Goal: Information Seeking & Learning: Learn about a topic

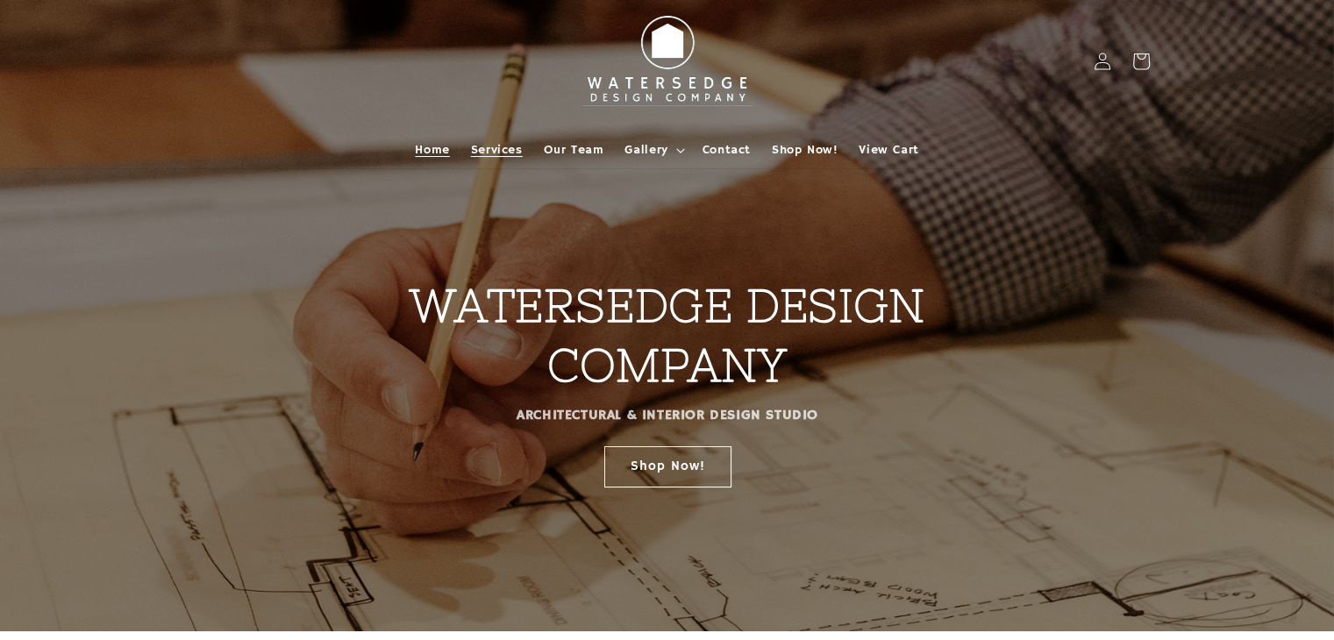
click at [496, 145] on span "Services" at bounding box center [497, 150] width 52 height 16
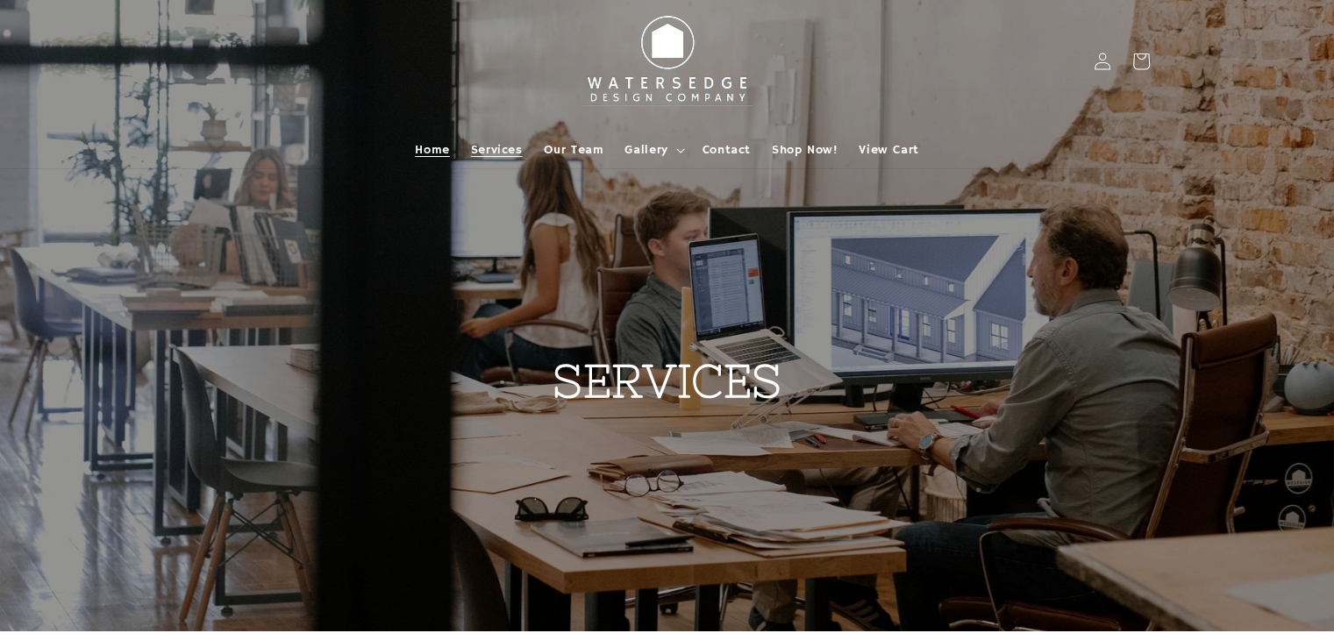
click at [428, 148] on span "Home" at bounding box center [432, 150] width 34 height 16
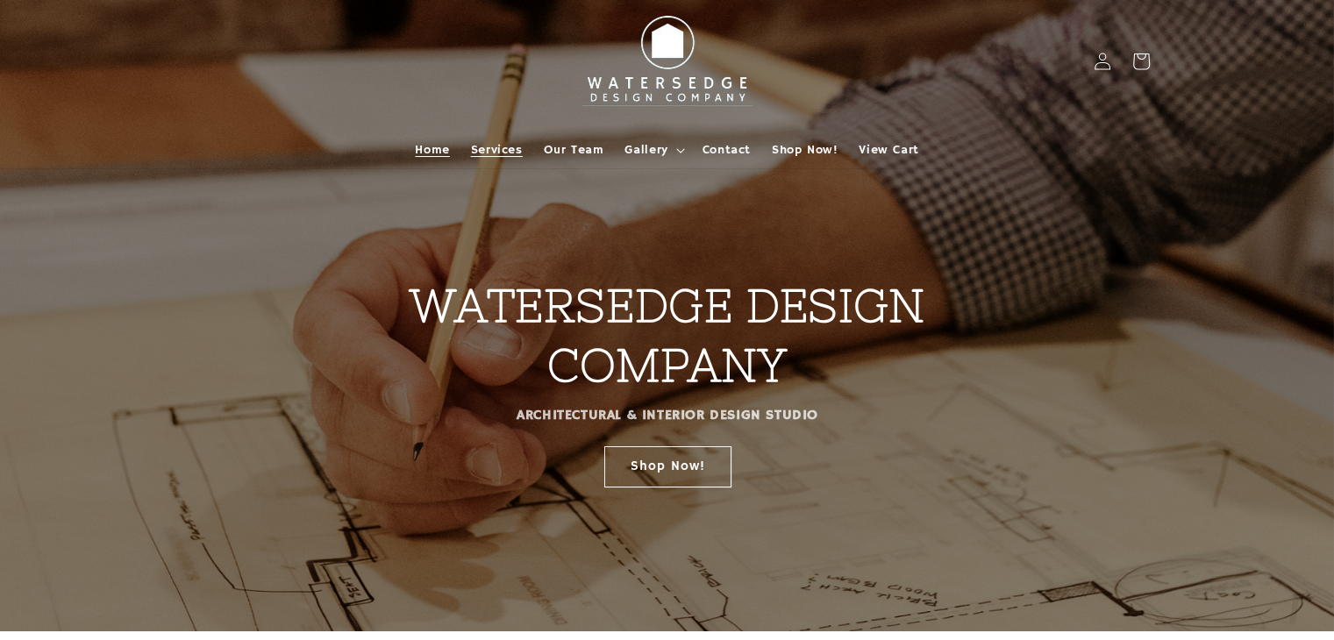
click at [495, 146] on span "Services" at bounding box center [497, 150] width 52 height 16
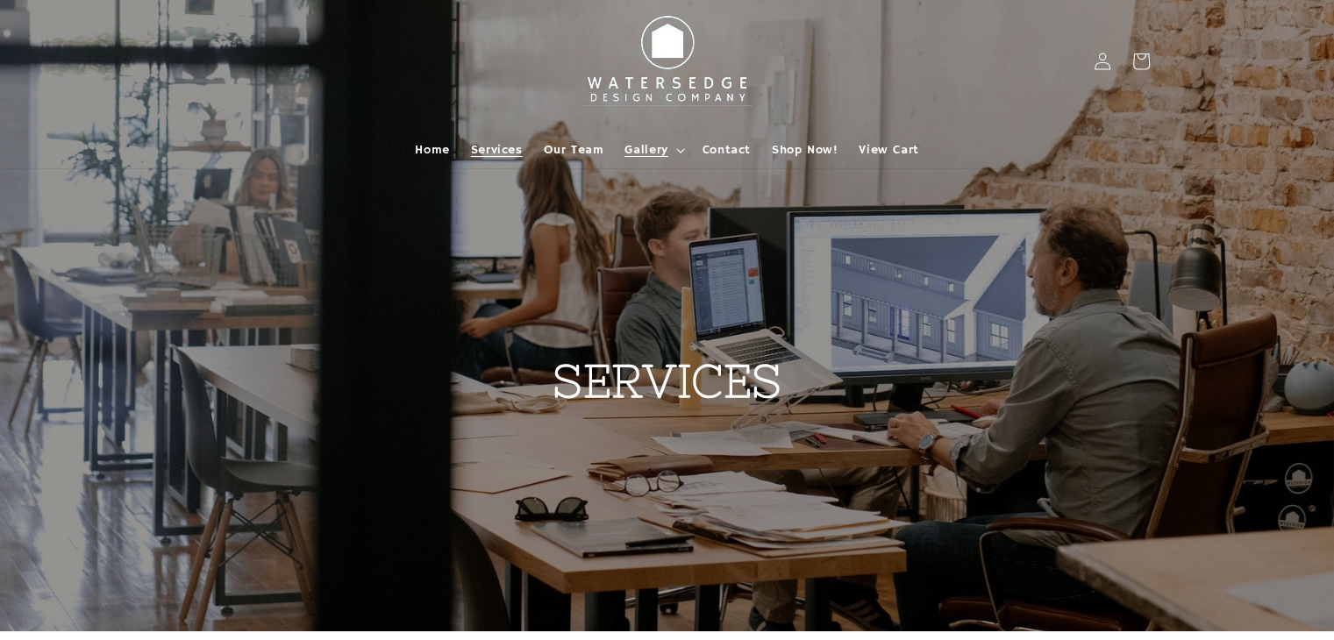
click at [676, 151] on icon at bounding box center [680, 150] width 9 height 5
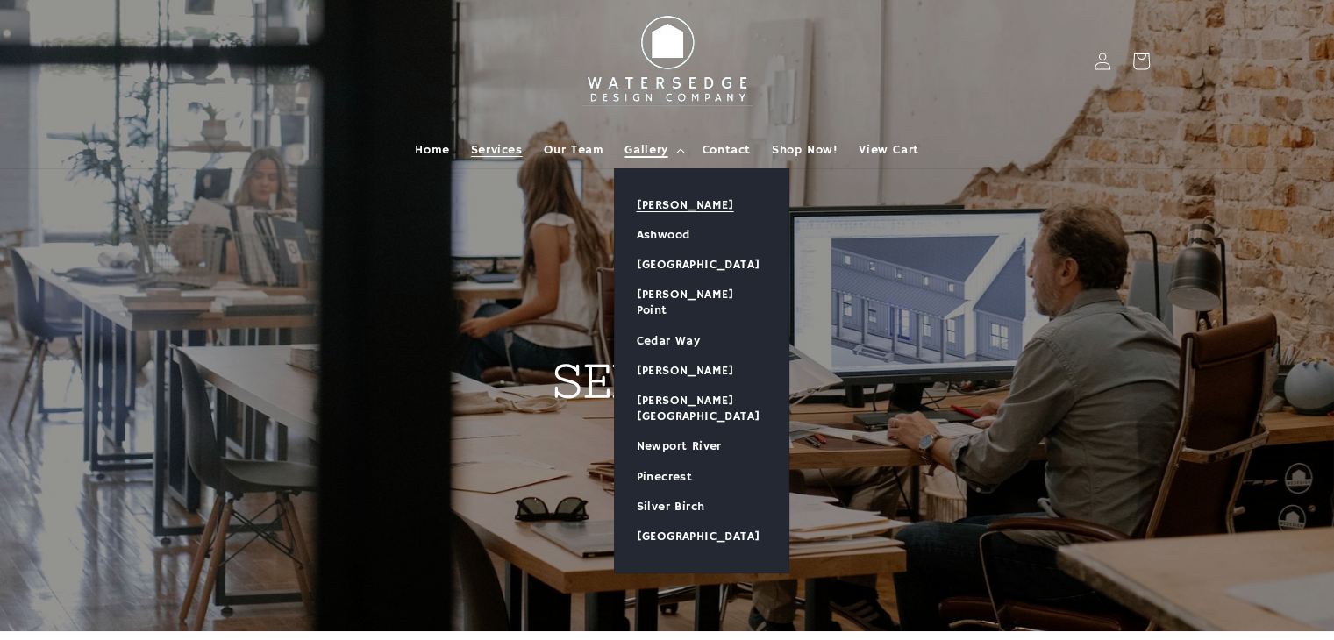
click at [669, 199] on link "[PERSON_NAME]" at bounding box center [702, 205] width 174 height 30
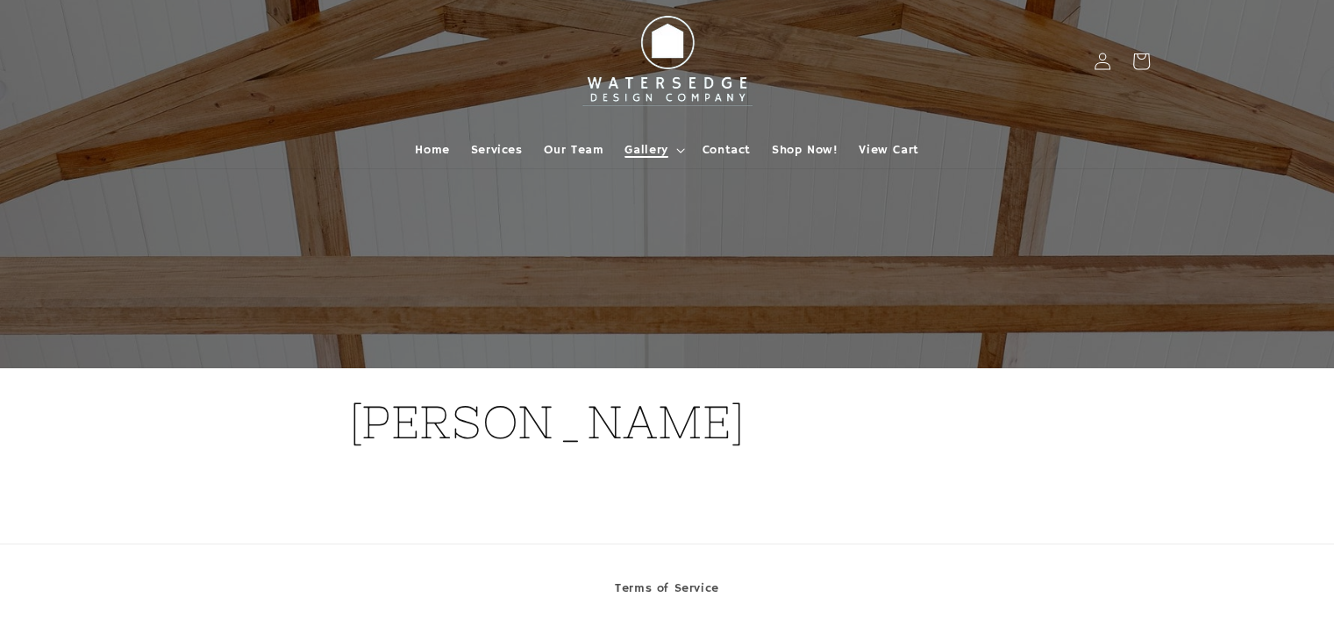
click at [673, 154] on summary "Gallery" at bounding box center [652, 150] width 77 height 37
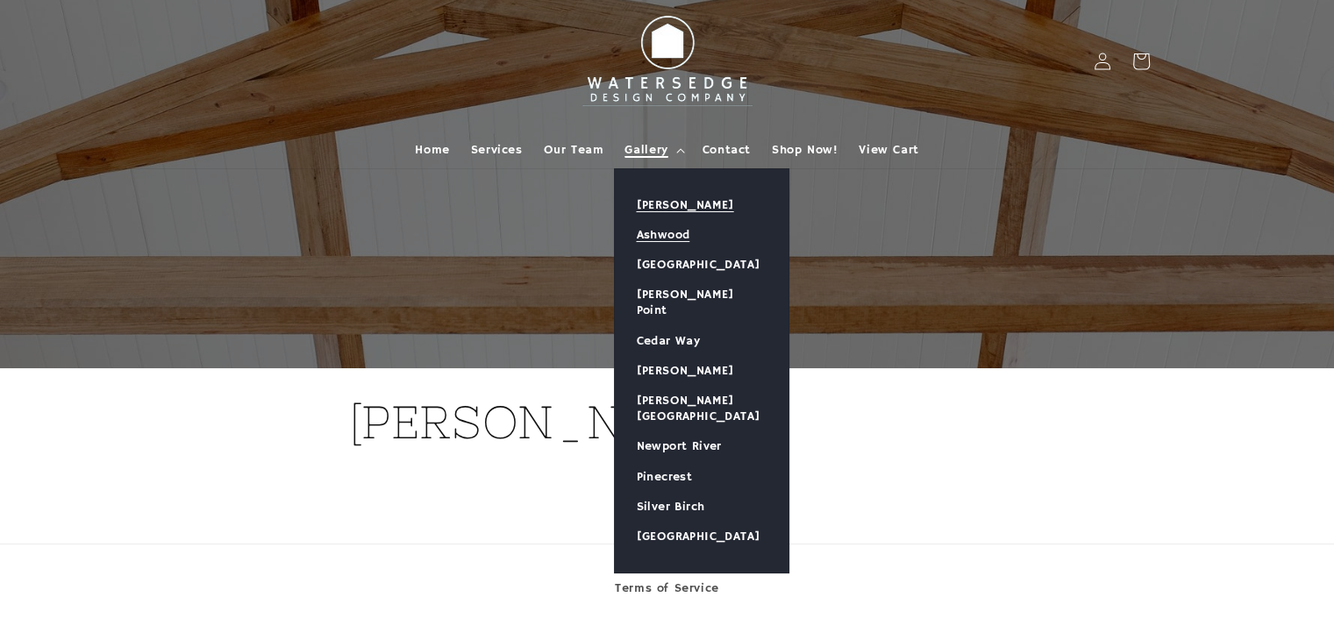
click at [668, 237] on link "Ashwood" at bounding box center [702, 235] width 174 height 30
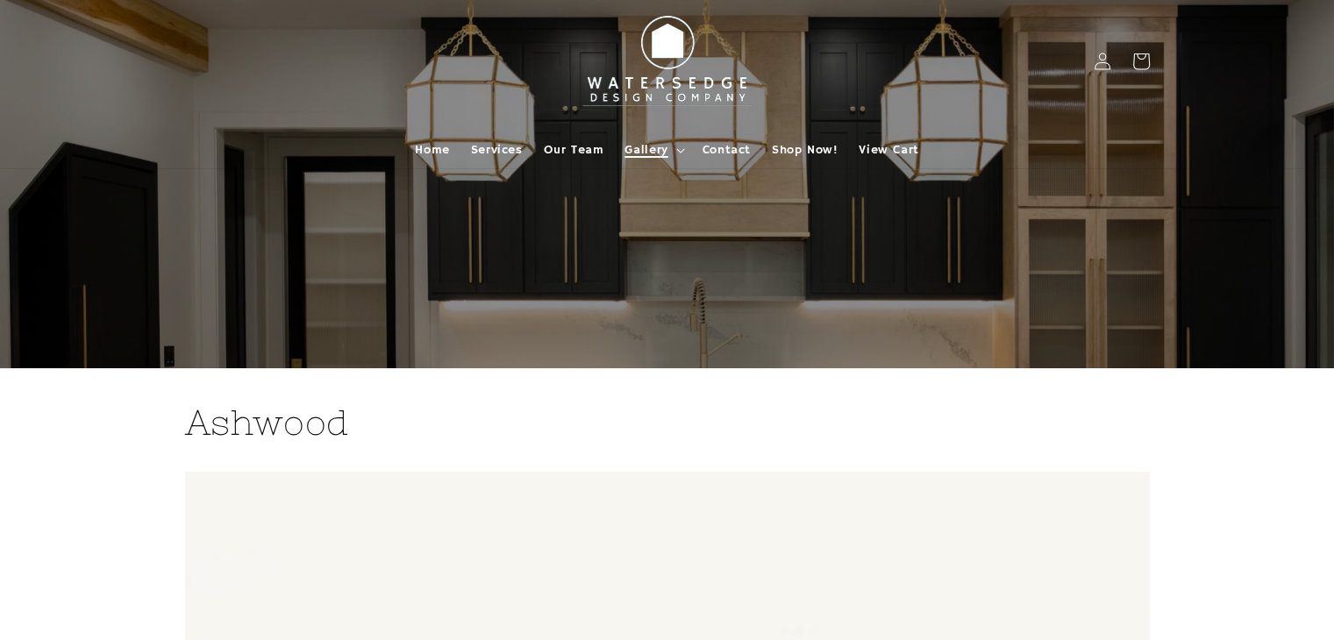
click at [676, 153] on summary "Gallery" at bounding box center [652, 150] width 77 height 37
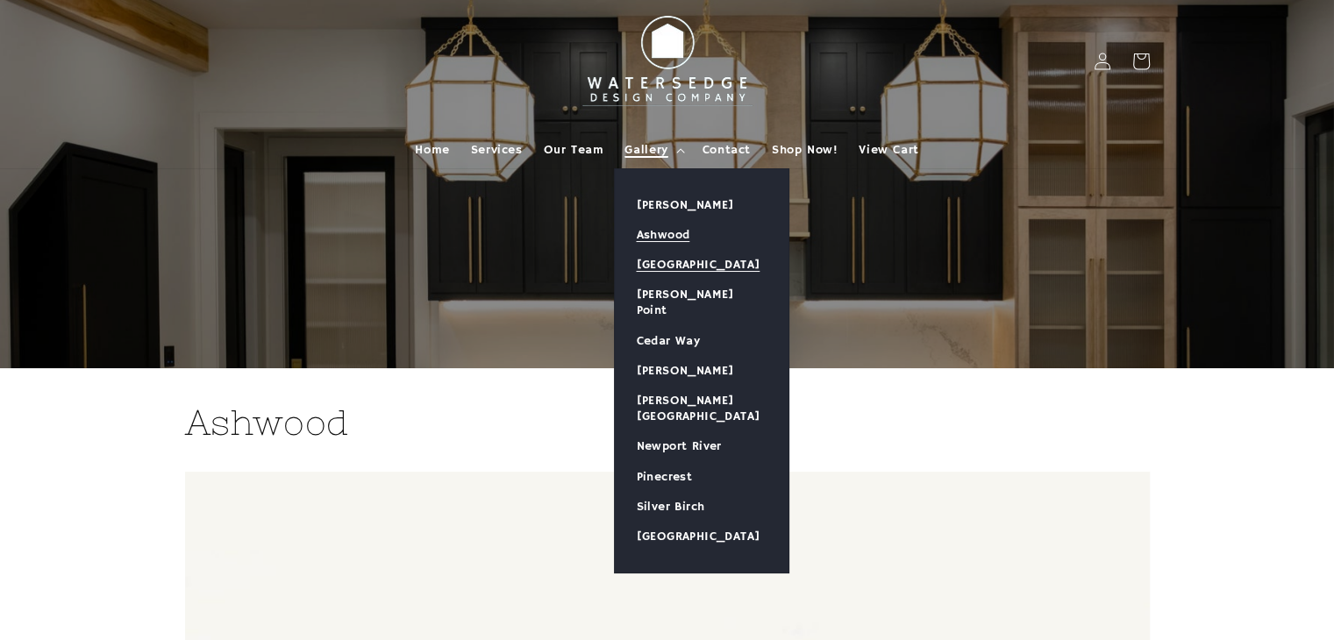
click at [682, 260] on link "[GEOGRAPHIC_DATA]" at bounding box center [702, 265] width 174 height 30
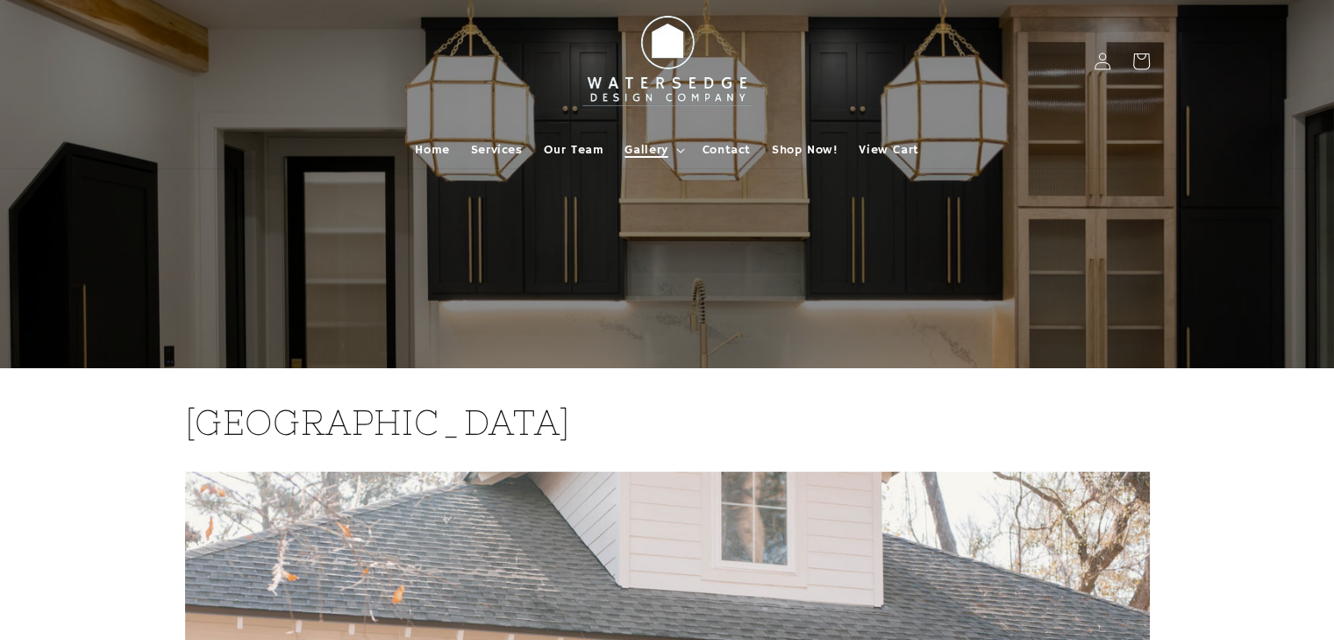
click at [673, 152] on summary "Gallery" at bounding box center [652, 150] width 77 height 37
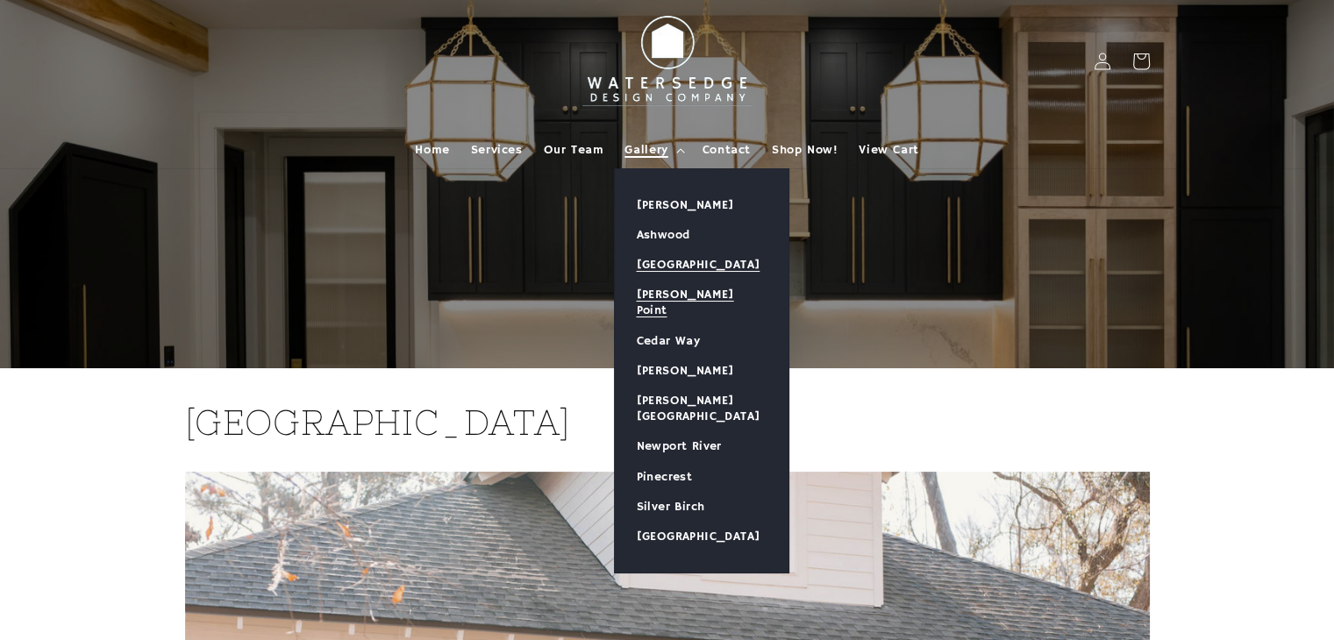
click at [687, 290] on link "[PERSON_NAME] Point" at bounding box center [702, 303] width 174 height 46
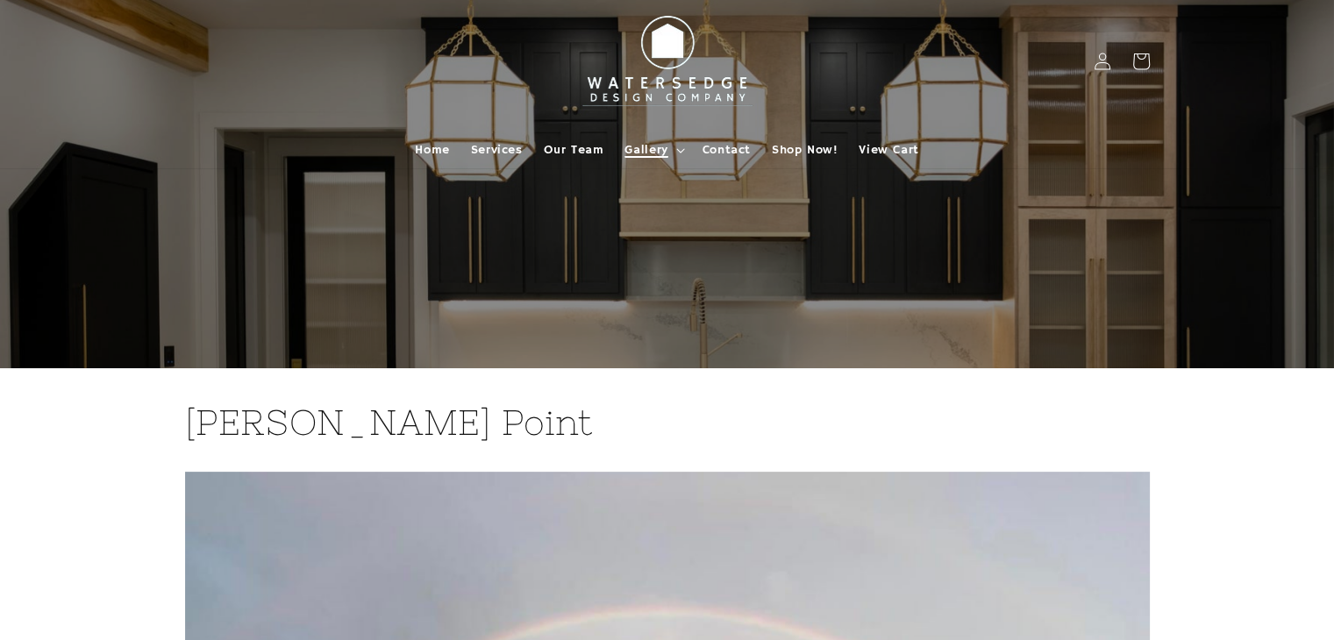
click at [678, 152] on icon at bounding box center [680, 150] width 9 height 5
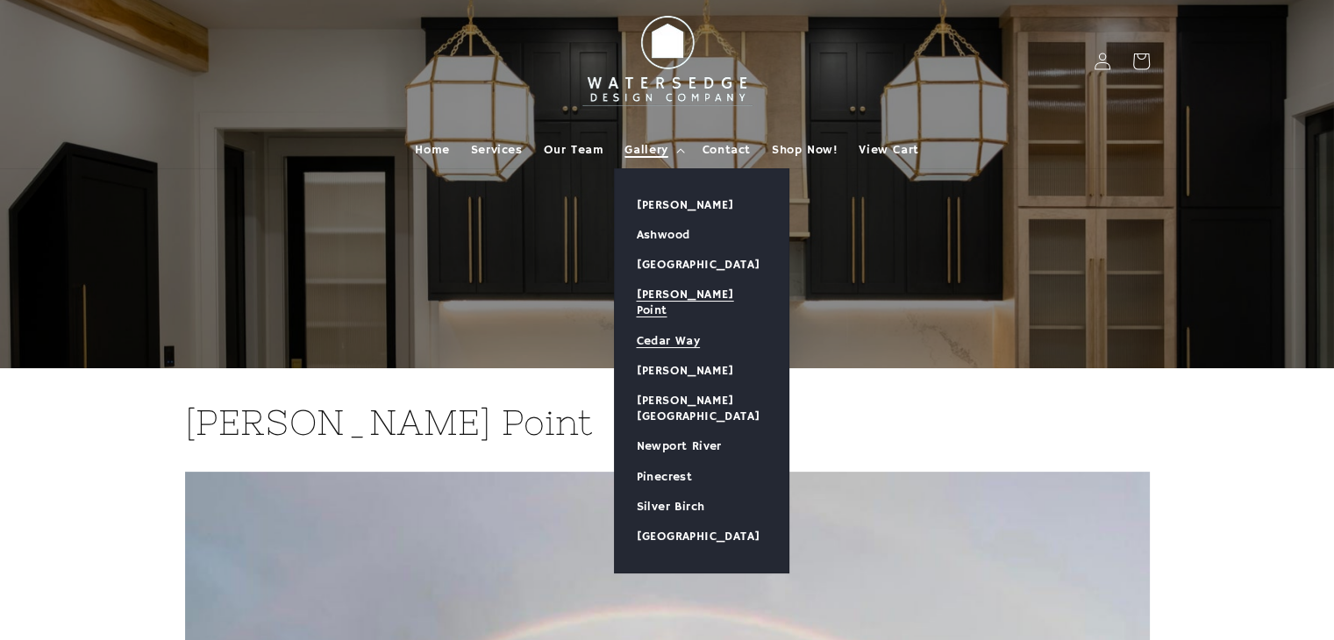
click at [683, 326] on link "Cedar Way" at bounding box center [702, 341] width 174 height 30
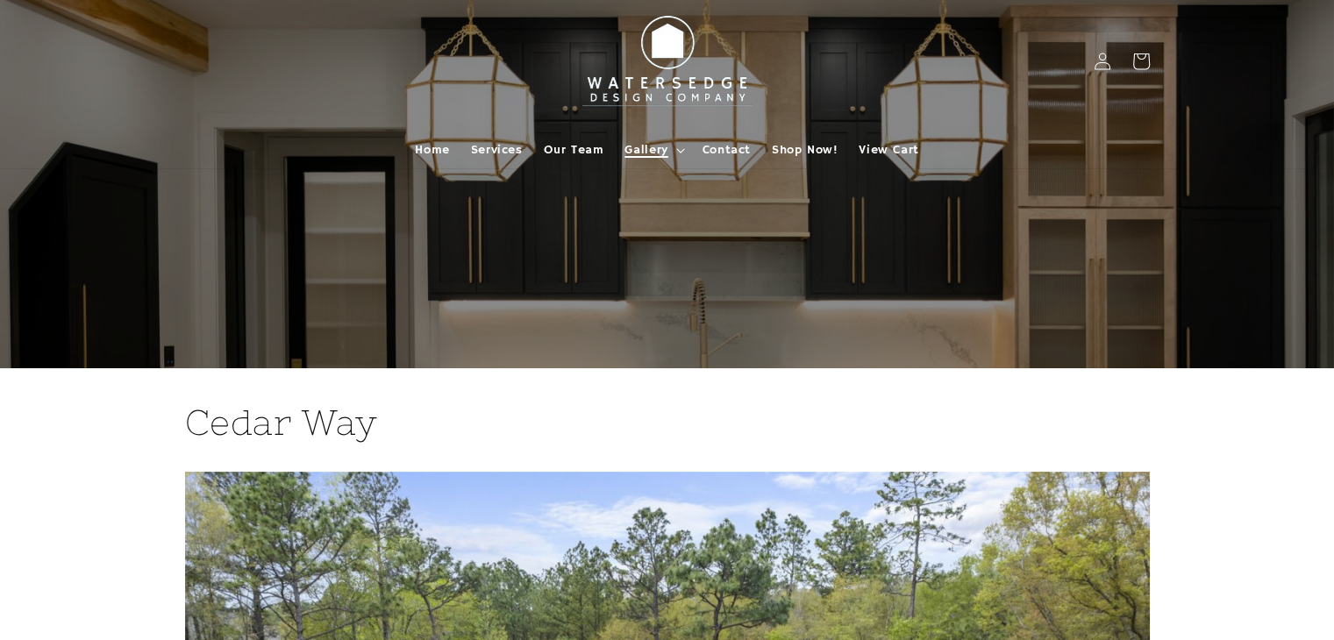
click at [683, 151] on icon at bounding box center [680, 150] width 9 height 5
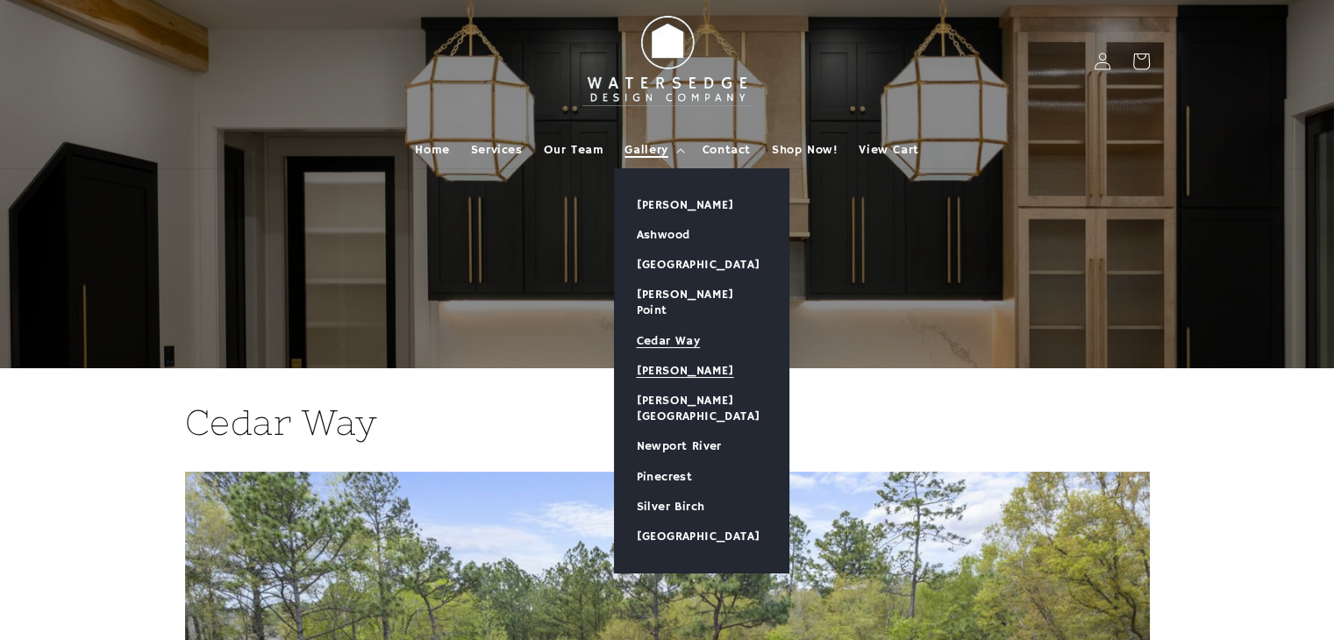
click at [682, 356] on link "[PERSON_NAME]" at bounding box center [702, 371] width 174 height 30
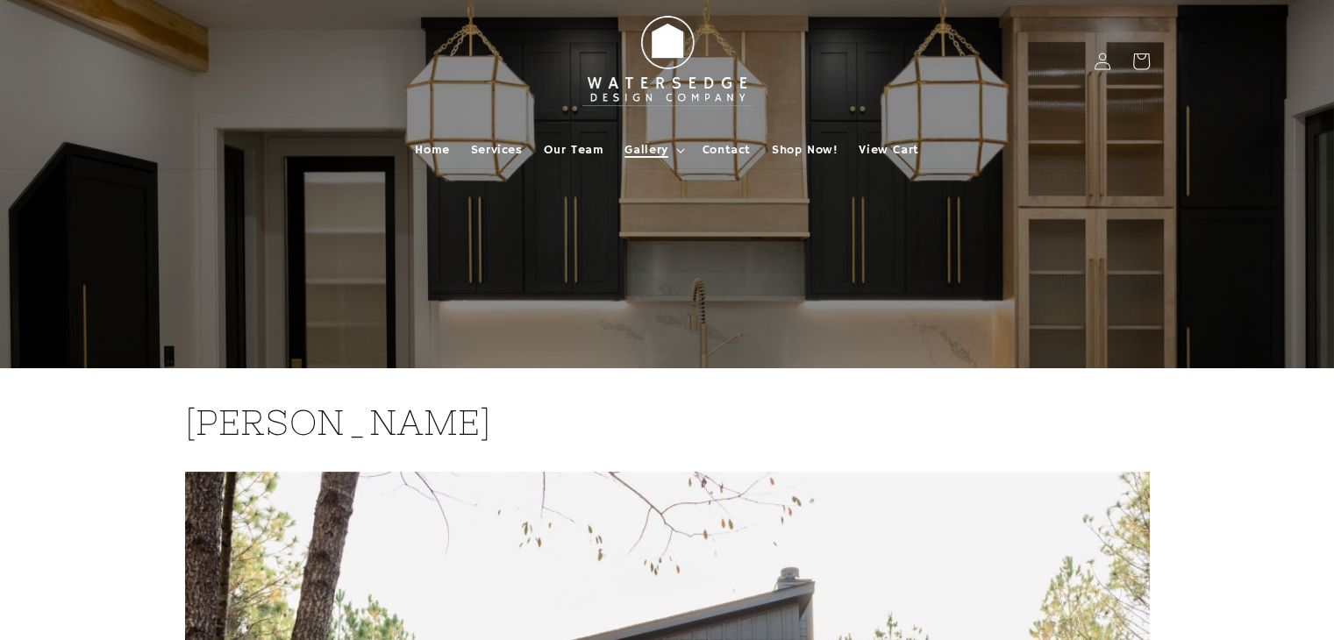
click at [676, 151] on icon at bounding box center [680, 150] width 9 height 5
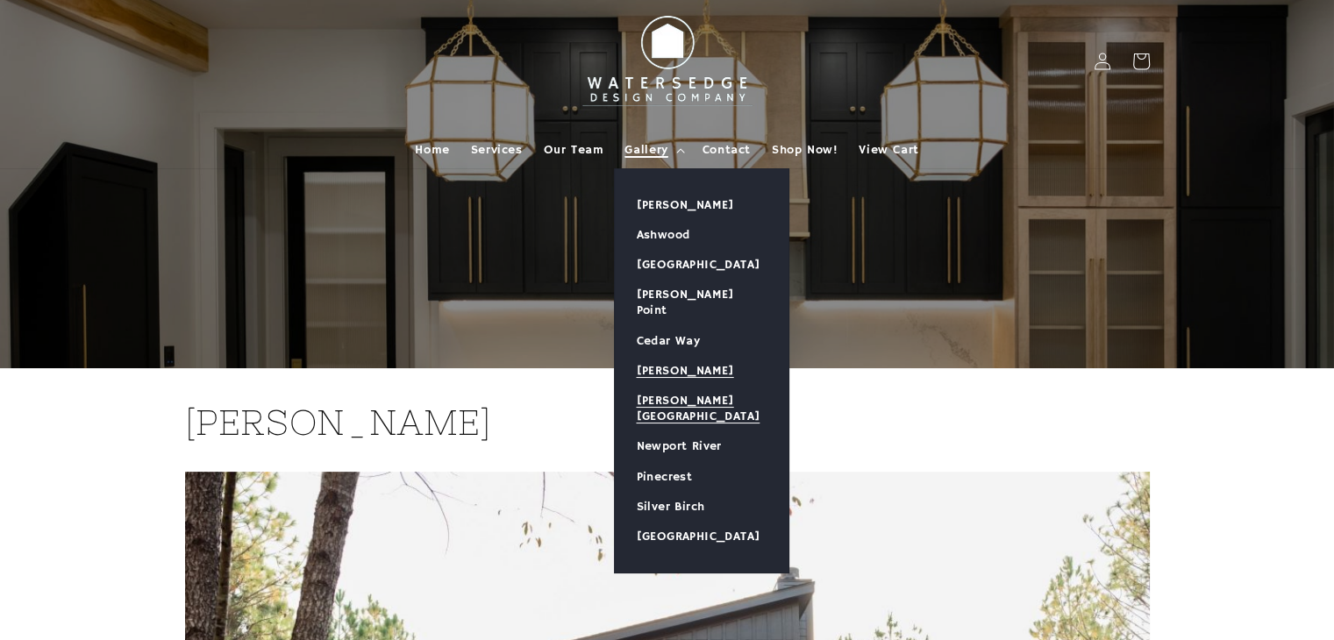
click at [677, 386] on link "[PERSON_NAME][GEOGRAPHIC_DATA]" at bounding box center [702, 409] width 174 height 46
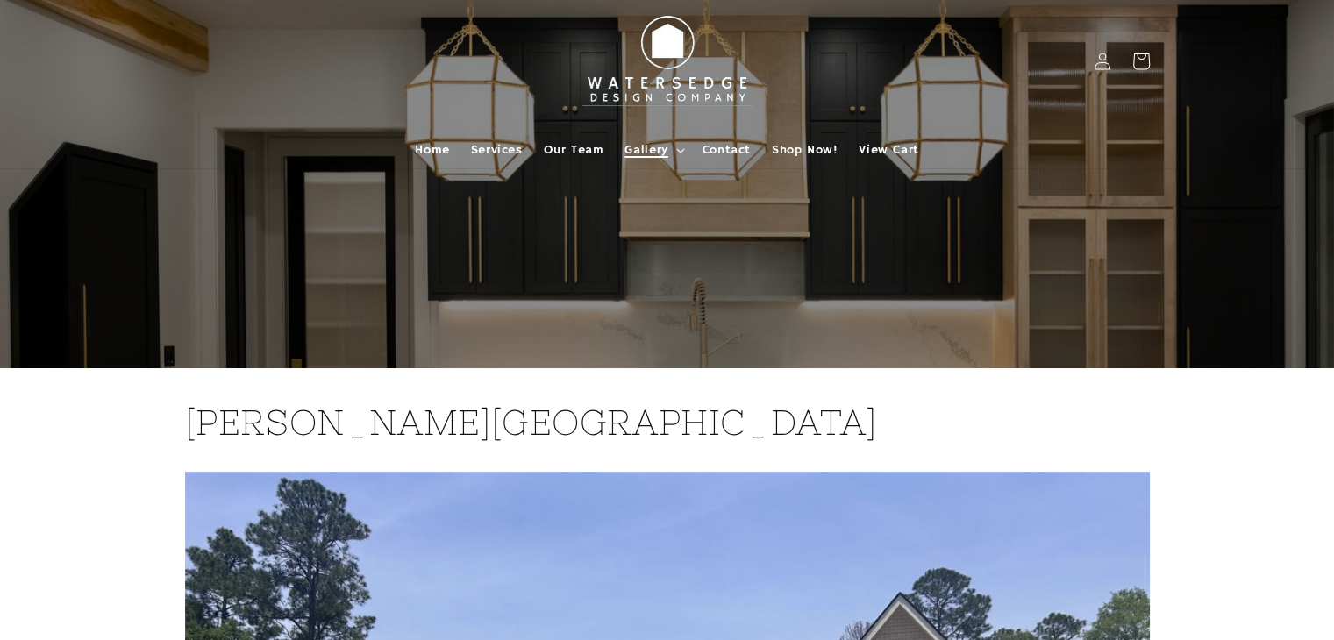
click at [676, 142] on summary "Gallery" at bounding box center [652, 150] width 77 height 37
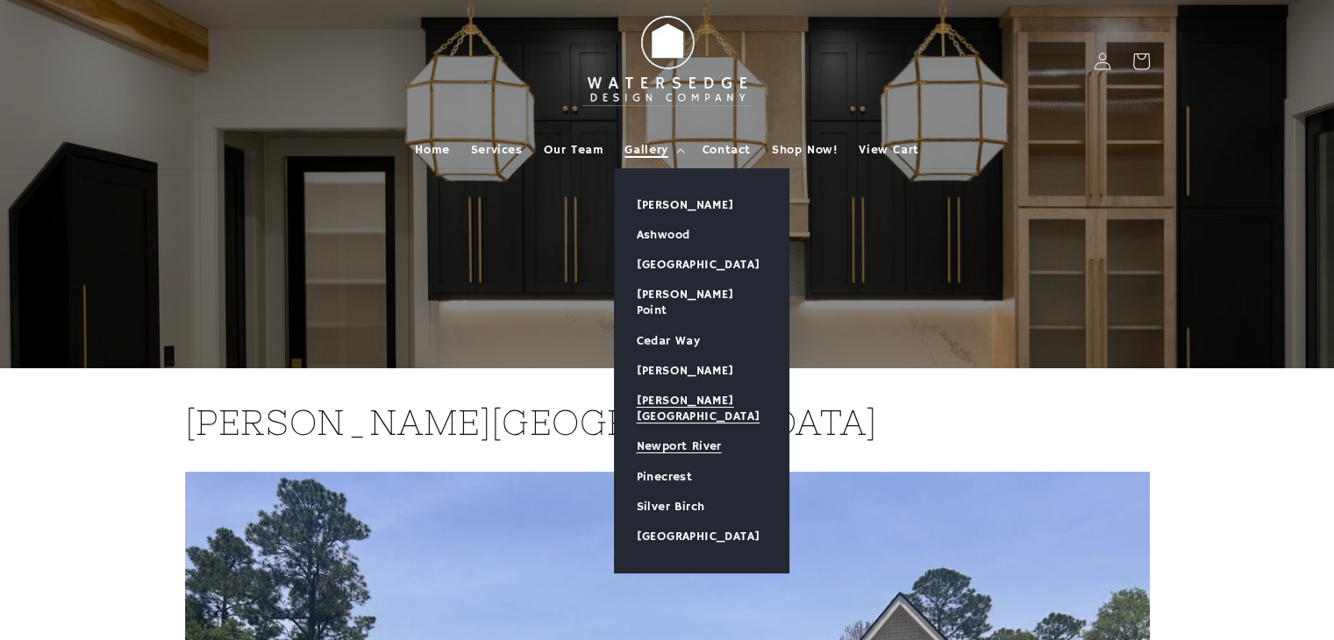
click at [659, 431] on link "Newport River" at bounding box center [702, 446] width 174 height 30
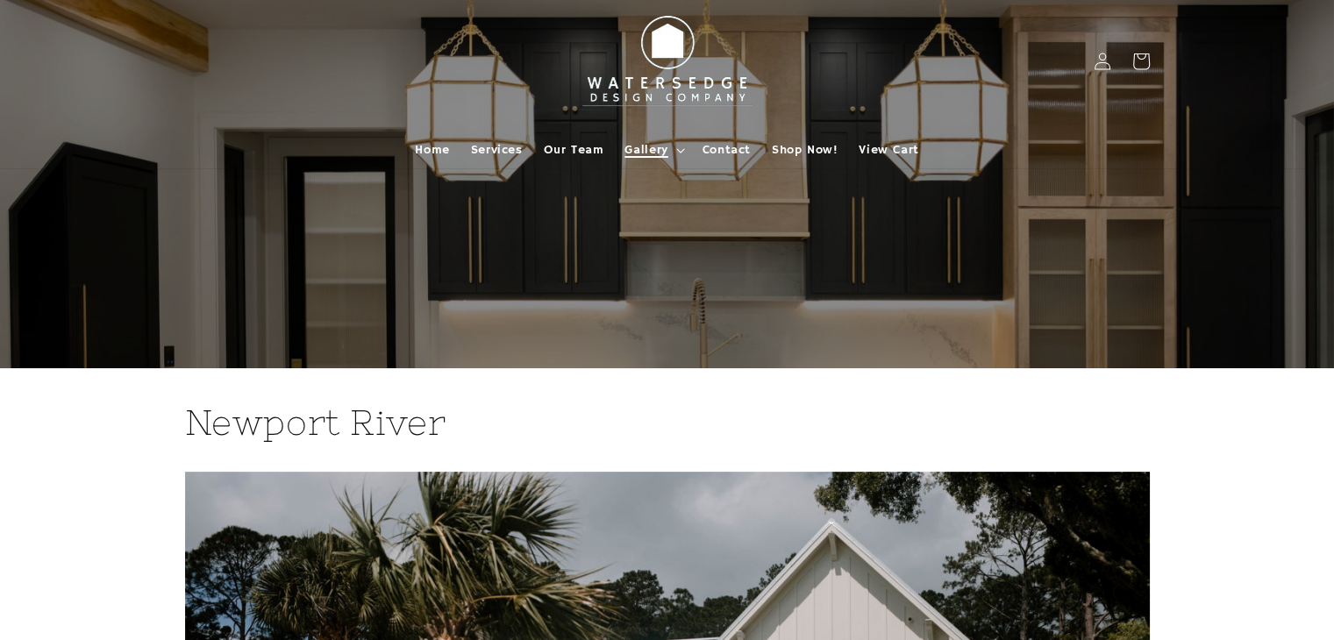
click at [672, 153] on summary "Gallery" at bounding box center [652, 150] width 77 height 37
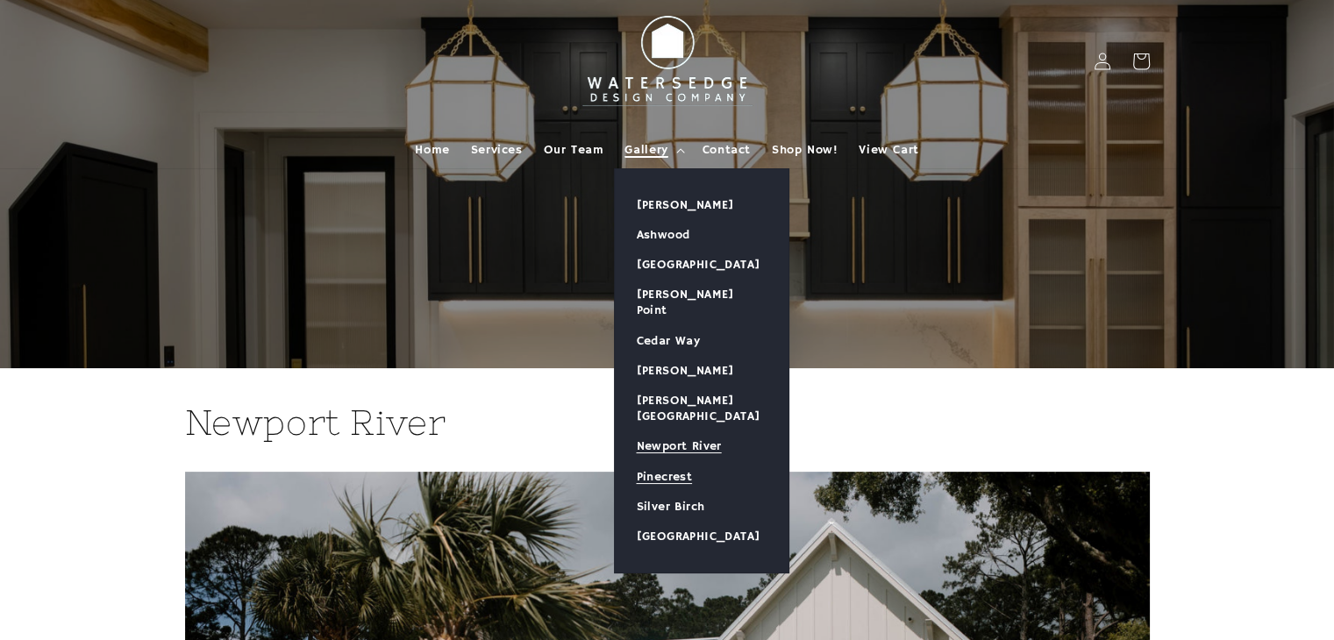
click at [663, 462] on link "Pinecrest" at bounding box center [702, 477] width 174 height 30
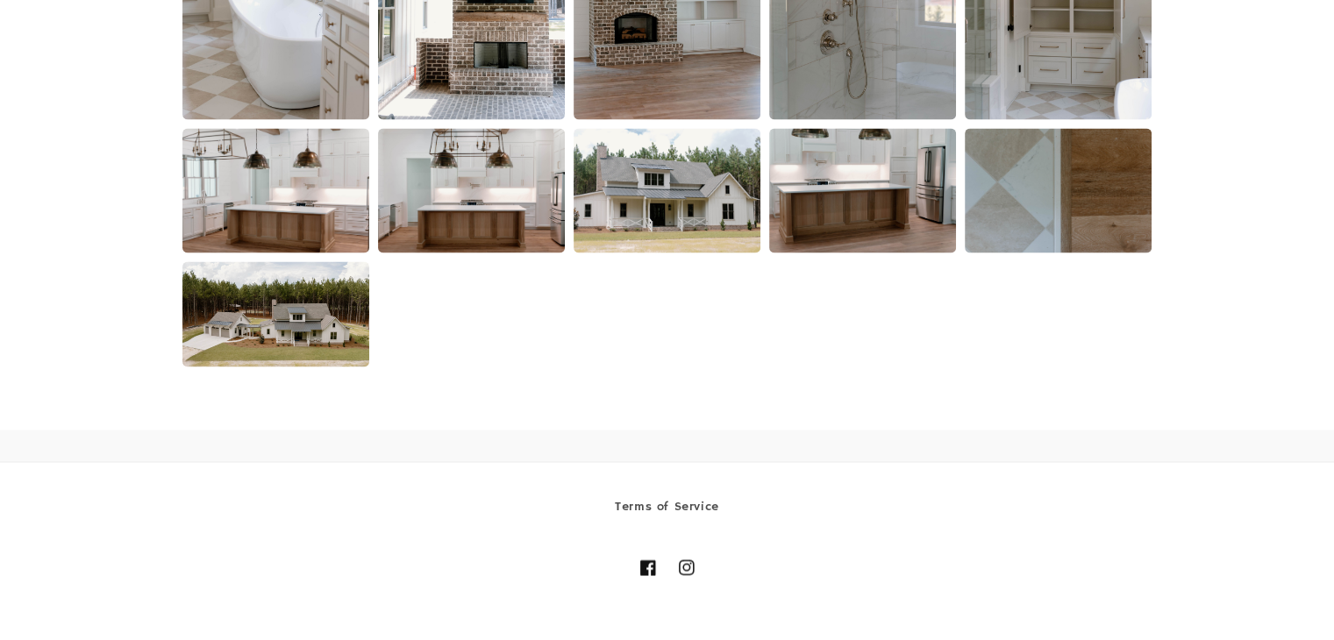
scroll to position [3054, 0]
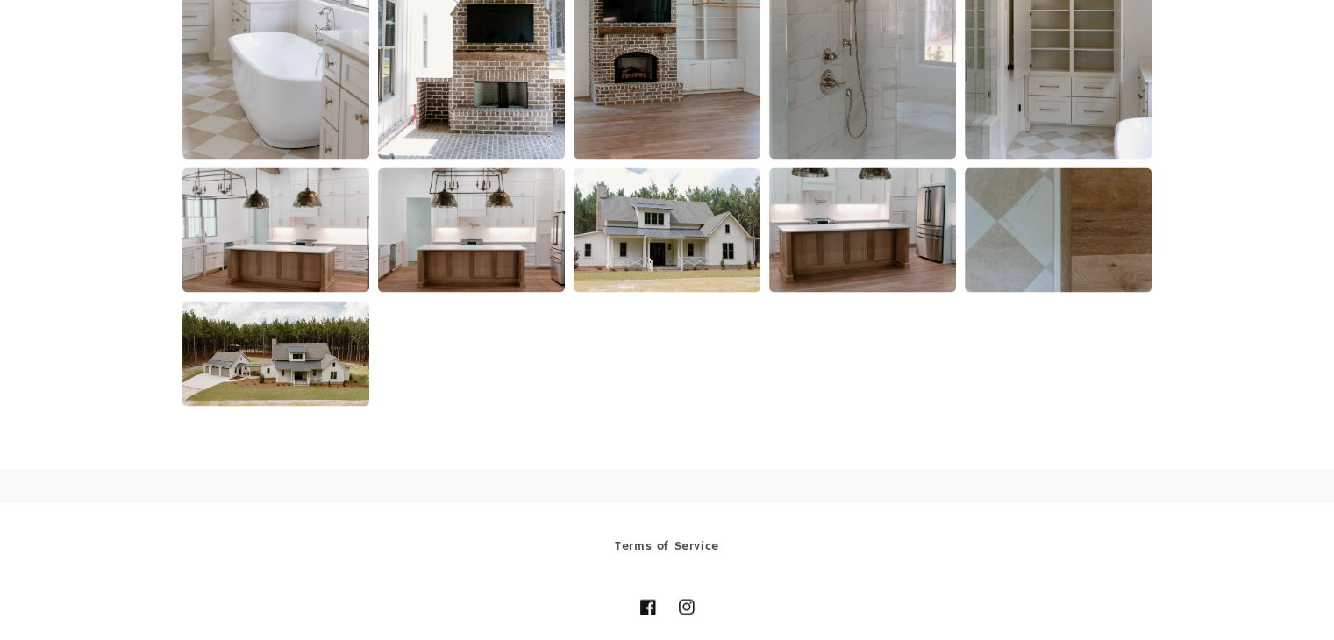
drag, startPoint x: 1345, startPoint y: 48, endPoint x: 1344, endPoint y: 535, distance: 486.6
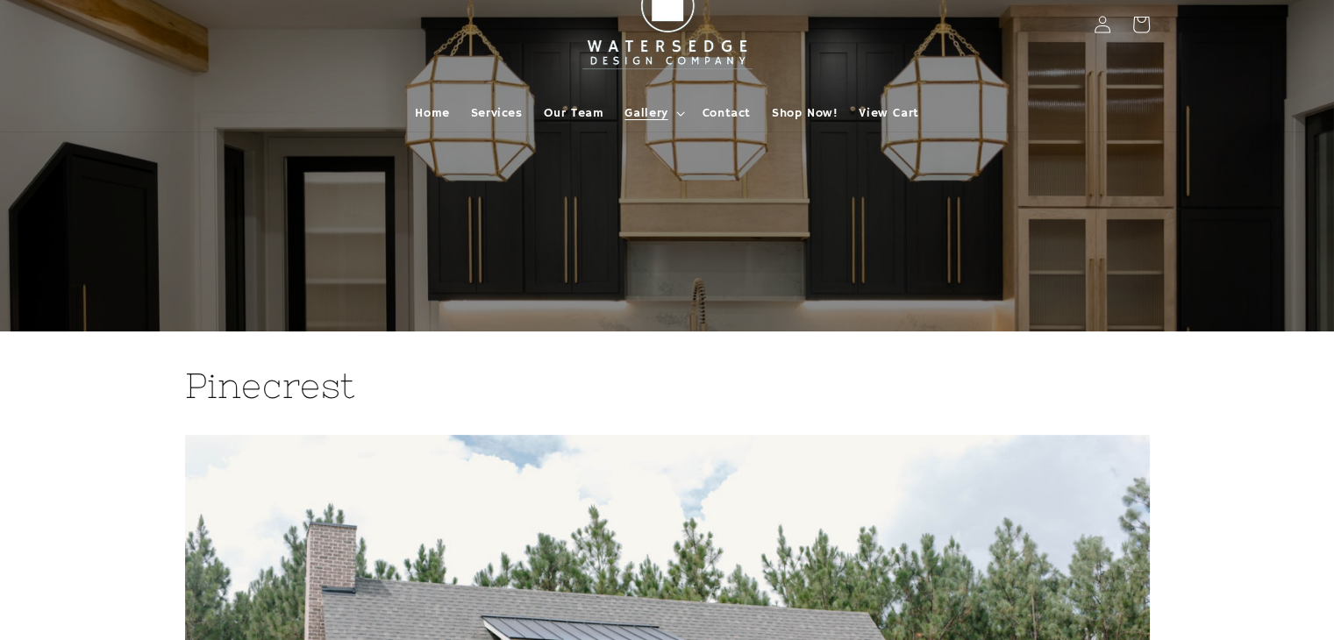
scroll to position [0, 0]
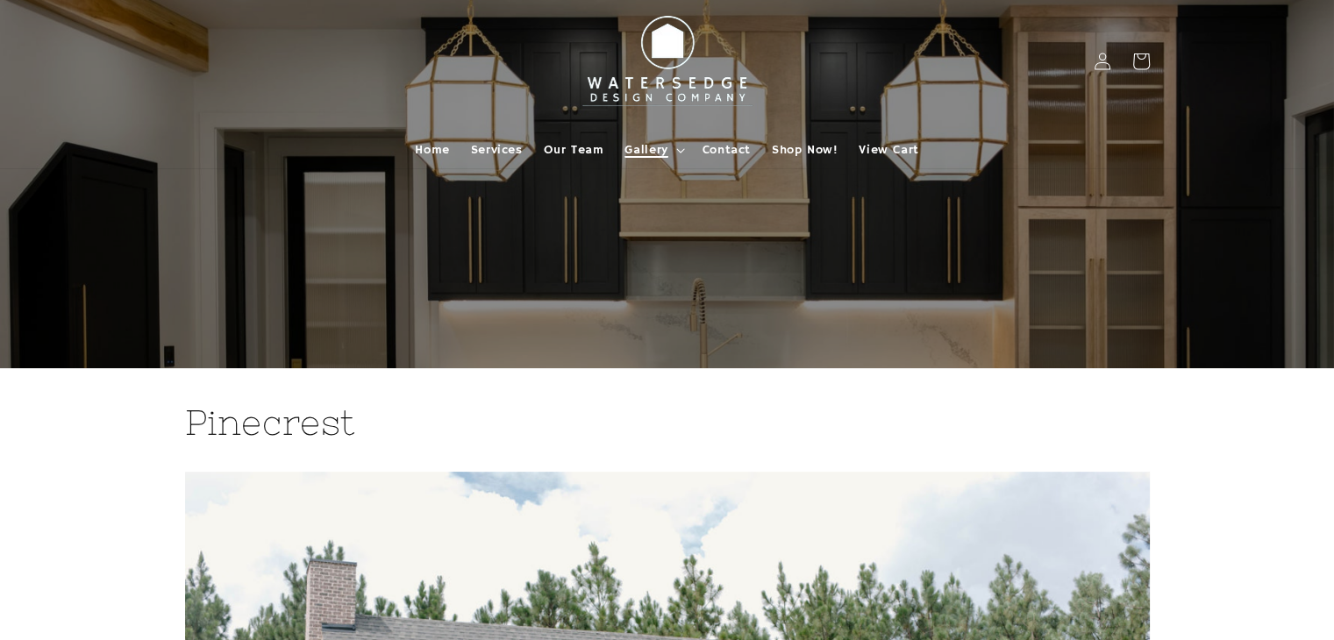
click at [676, 143] on summary "Gallery" at bounding box center [652, 150] width 77 height 37
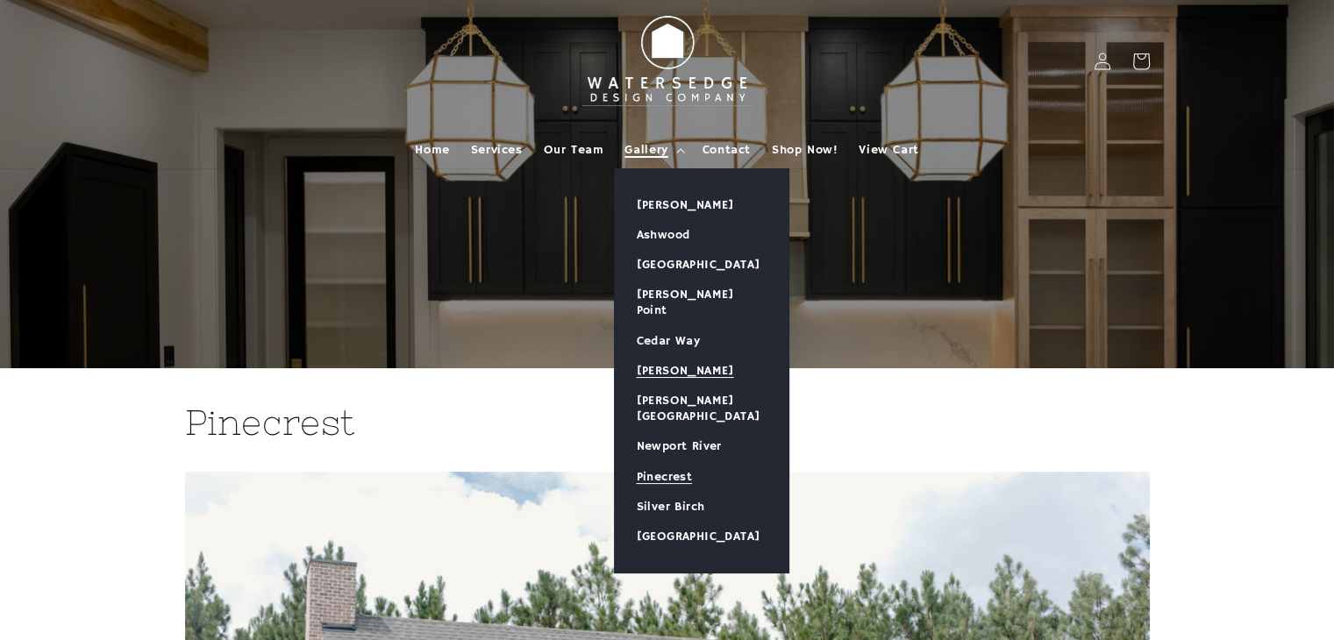
click at [698, 356] on link "[PERSON_NAME]" at bounding box center [702, 371] width 174 height 30
